Goal: Information Seeking & Learning: Learn about a topic

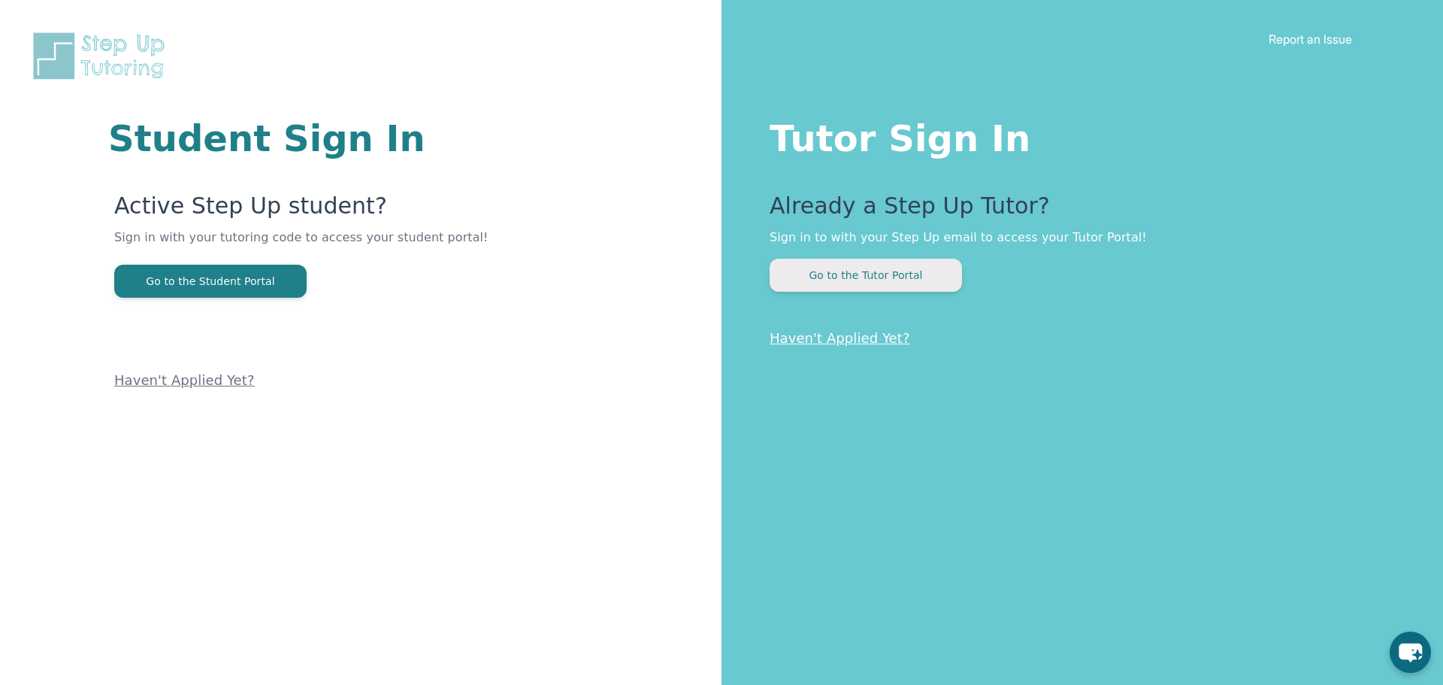
click at [883, 279] on button "Go to the Tutor Portal" at bounding box center [866, 275] width 192 height 33
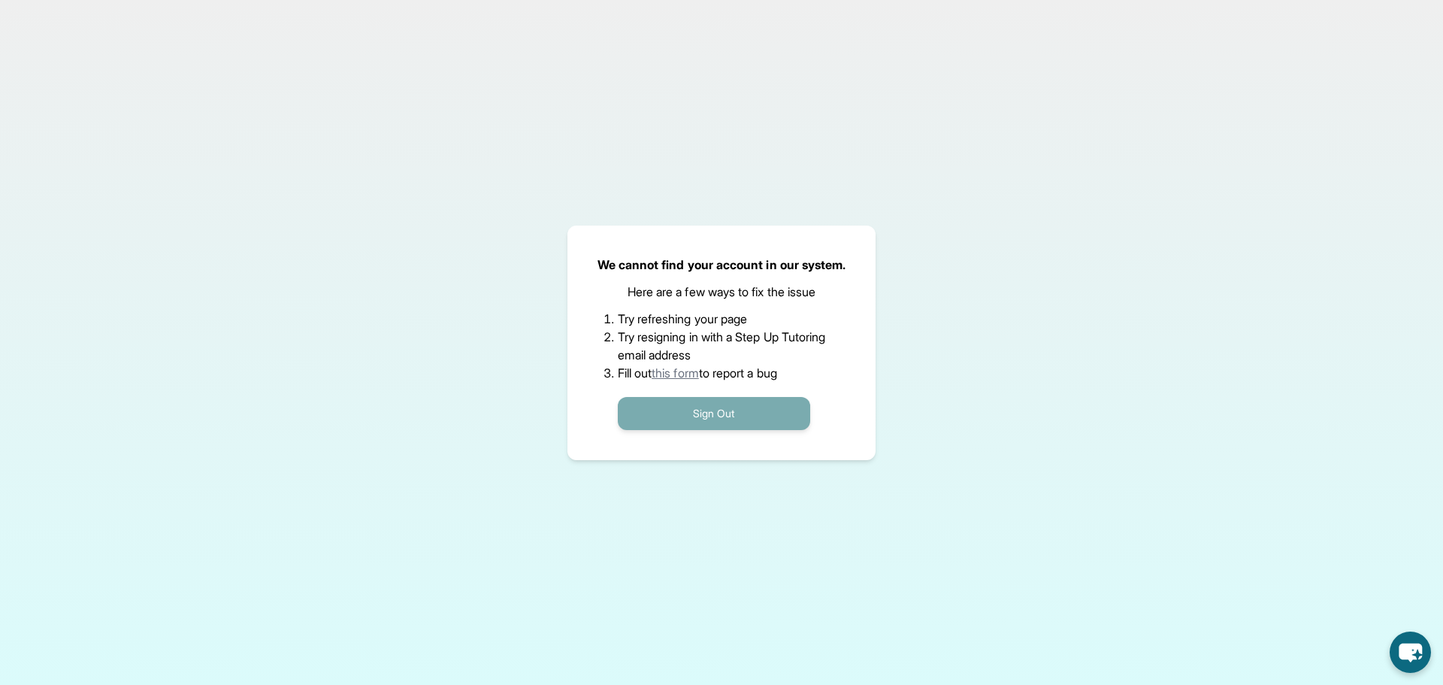
click at [734, 426] on button "Sign Out" at bounding box center [714, 413] width 192 height 33
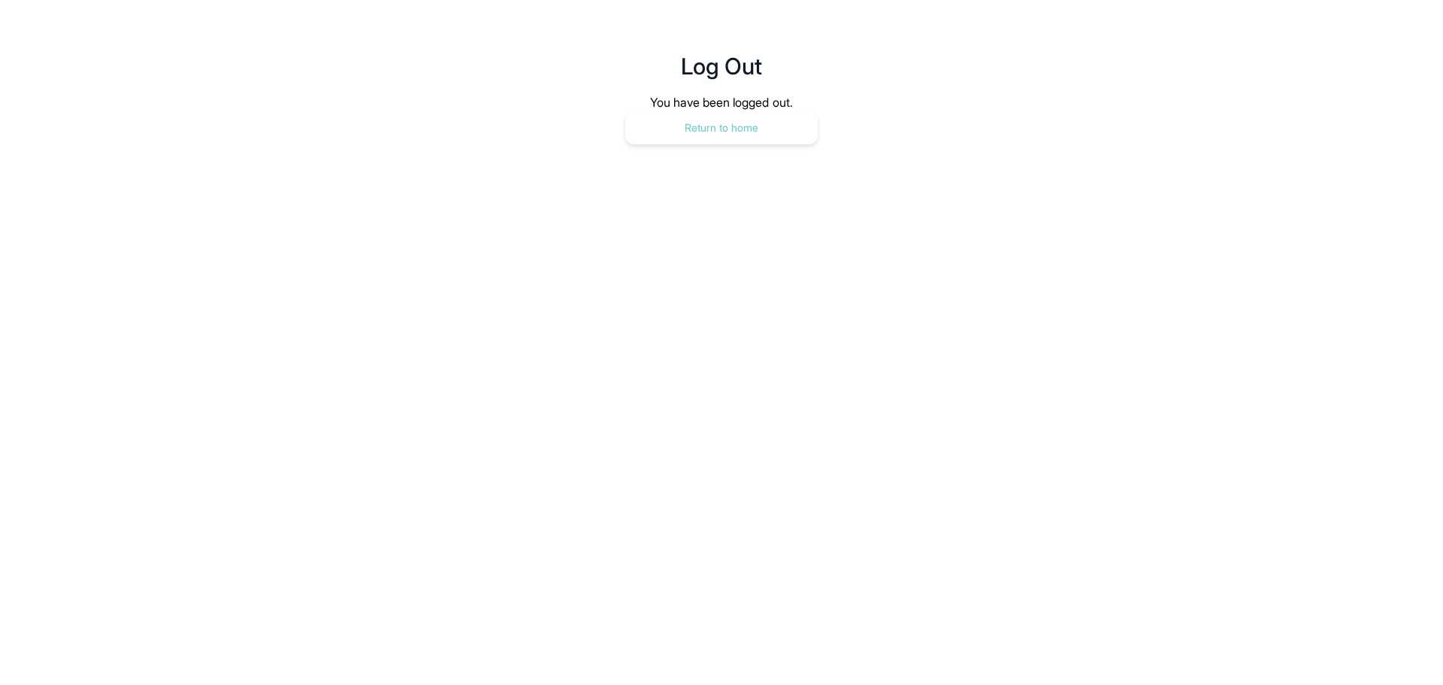
click at [711, 123] on button "Return to home" at bounding box center [721, 127] width 192 height 33
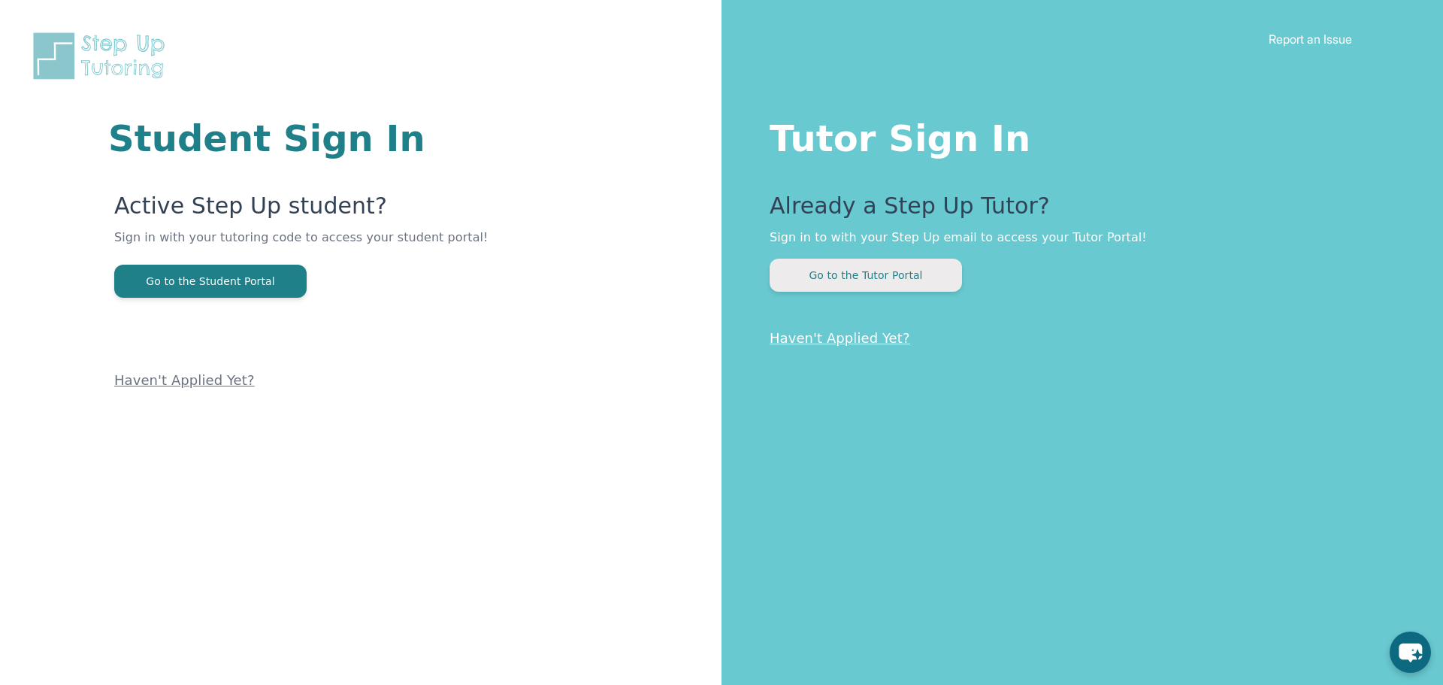
click at [809, 266] on button "Go to the Tutor Portal" at bounding box center [866, 275] width 192 height 33
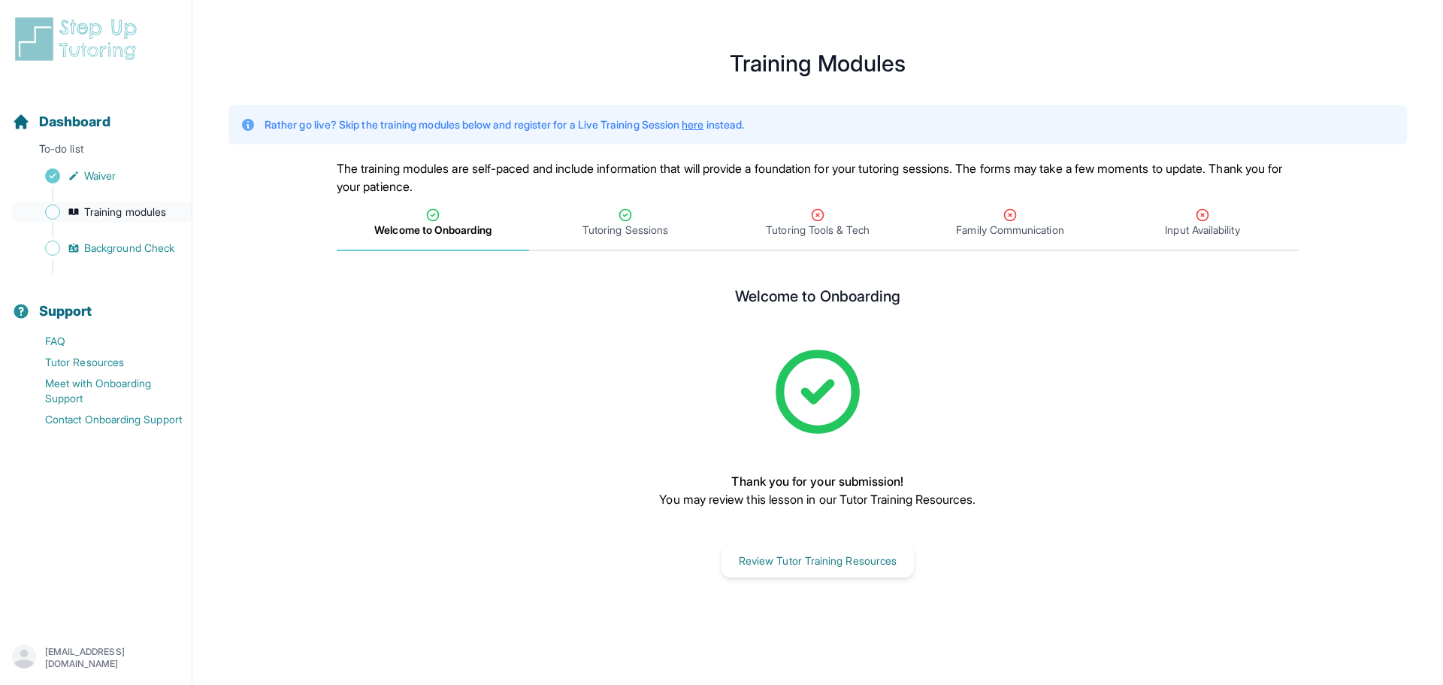
click at [114, 205] on span "Training modules" at bounding box center [125, 211] width 82 height 15
click at [122, 216] on span "Training modules" at bounding box center [125, 211] width 82 height 15
click at [811, 223] on span "Tutoring Tools & Tech" at bounding box center [817, 229] width 103 height 15
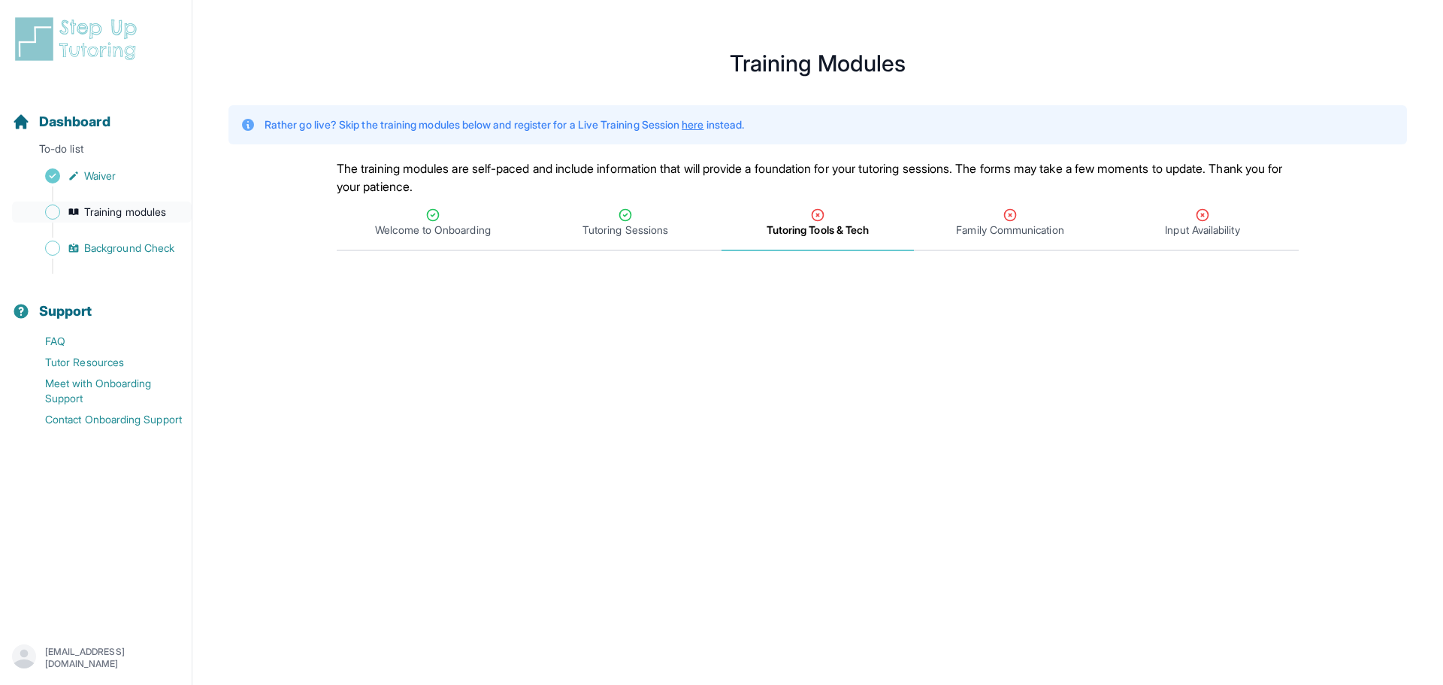
click at [132, 211] on span "Training modules" at bounding box center [125, 211] width 82 height 15
click at [798, 222] on span "Tutoring Tools & Tech" at bounding box center [818, 229] width 102 height 15
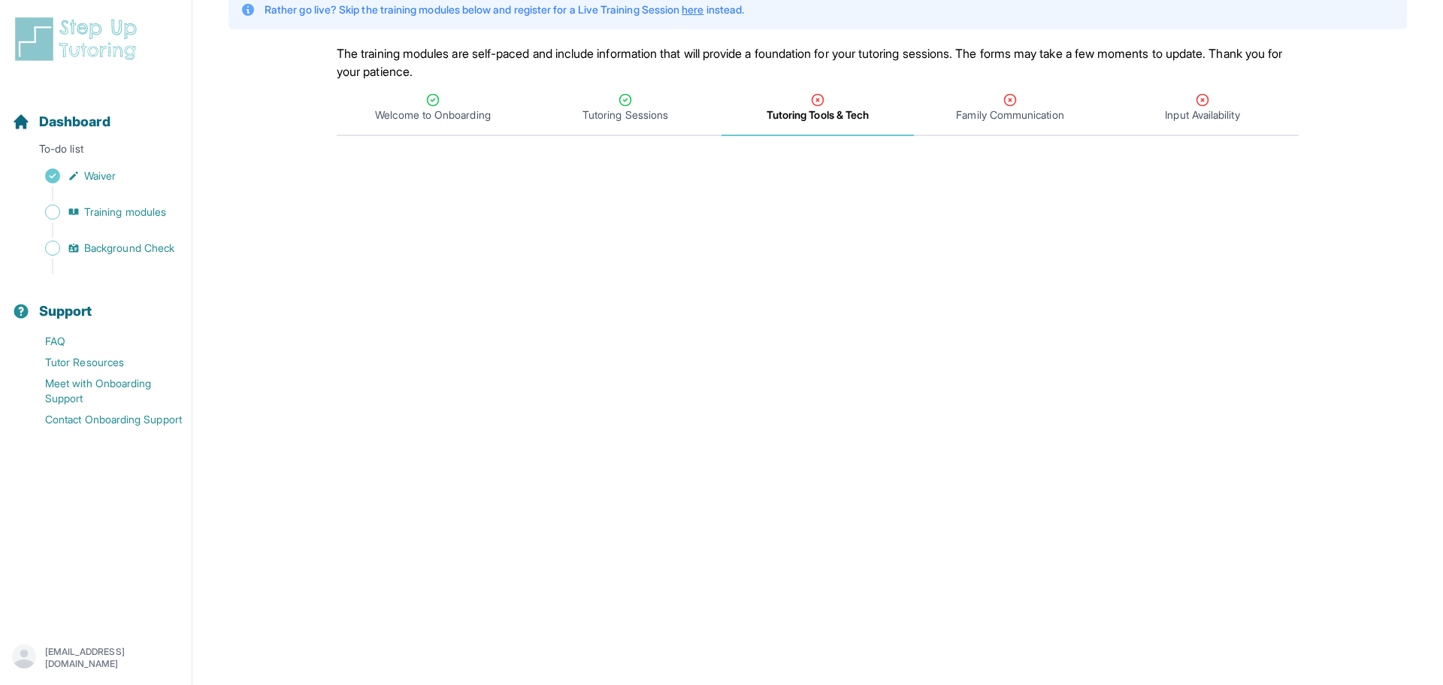
scroll to position [99, 0]
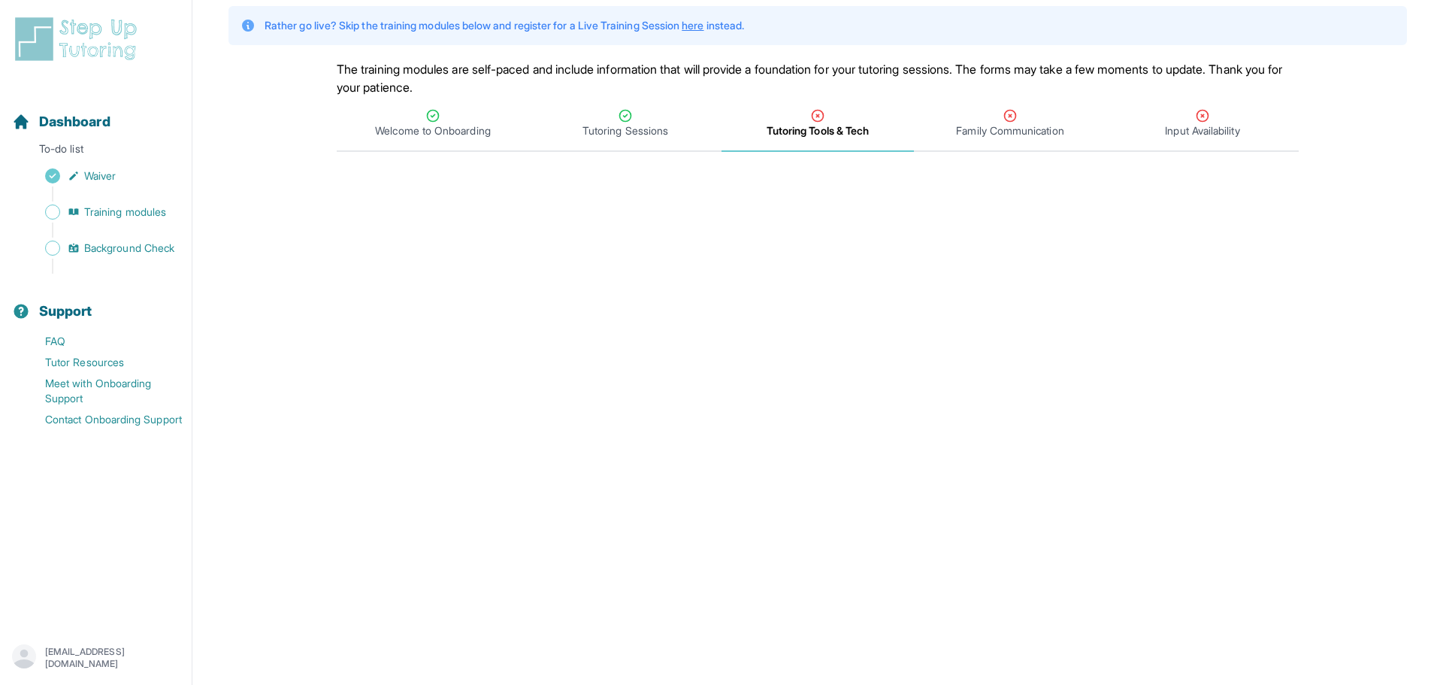
click at [843, 136] on span "Tutoring Tools & Tech" at bounding box center [818, 130] width 102 height 15
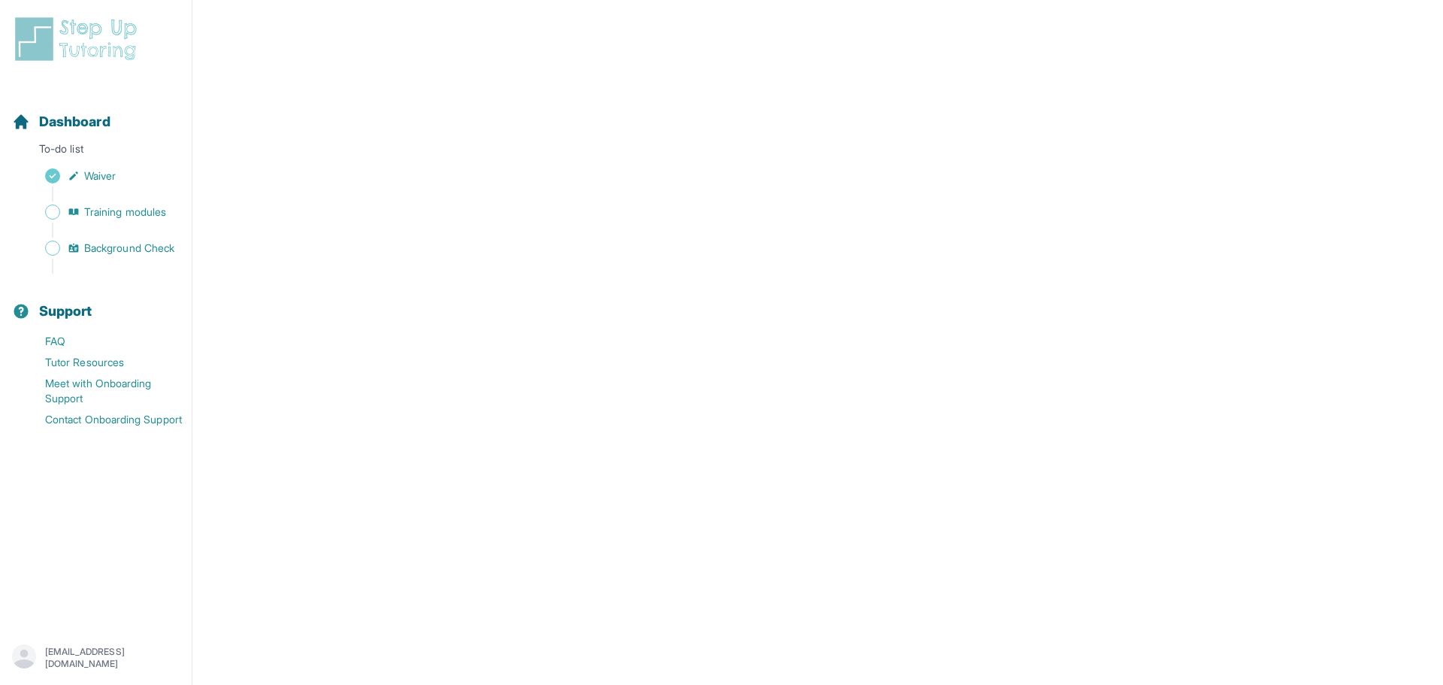
scroll to position [0, 0]
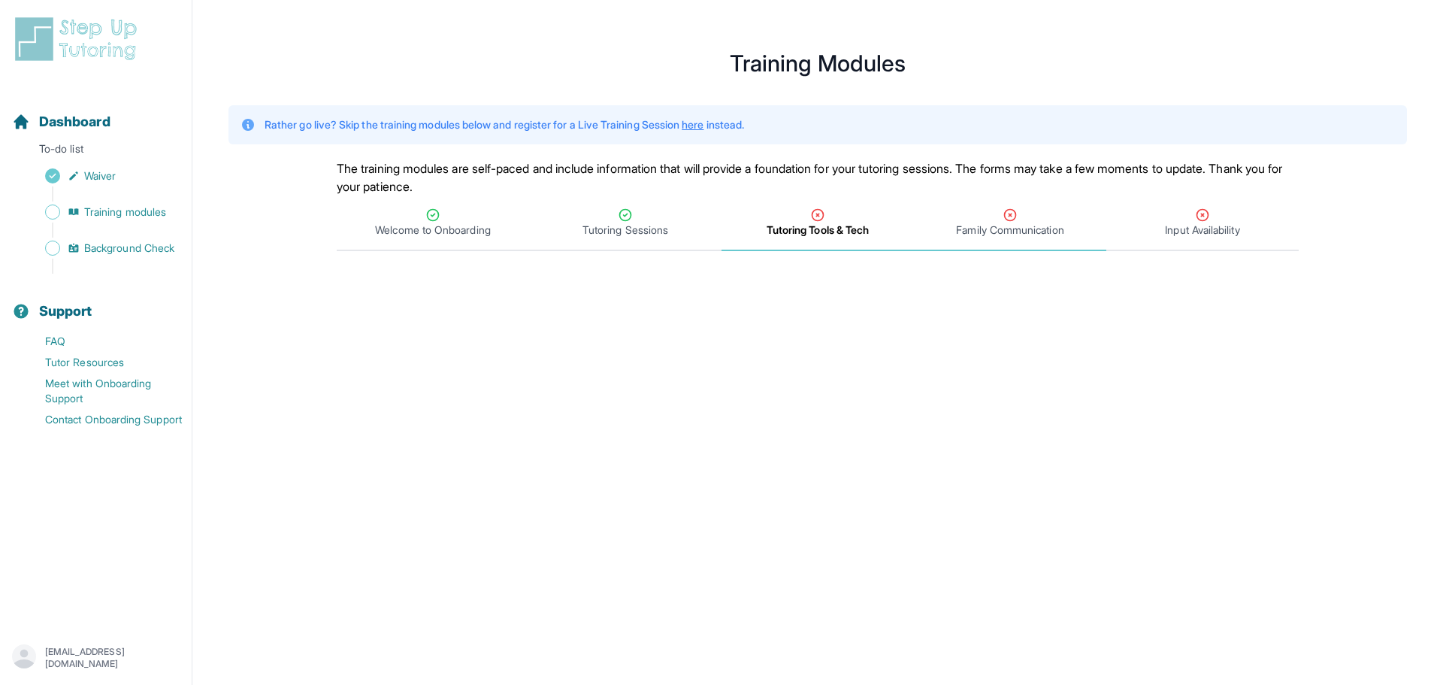
click at [1027, 219] on div "Family Communication" at bounding box center [1010, 222] width 186 height 30
click at [821, 224] on span "Tutoring Tools & Tech" at bounding box center [817, 229] width 103 height 15
click at [1000, 219] on div "Family Communication" at bounding box center [1010, 222] width 186 height 30
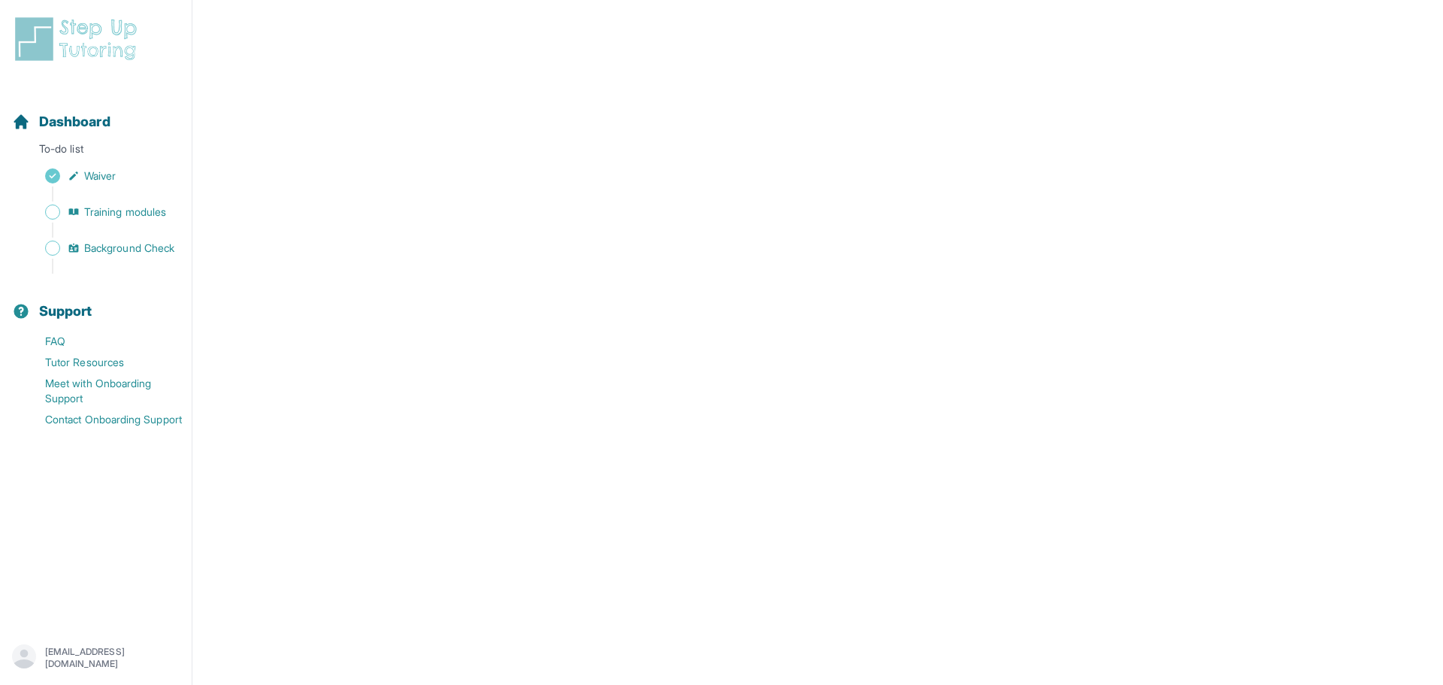
scroll to position [298, 0]
